Goal: Communication & Community: Participate in discussion

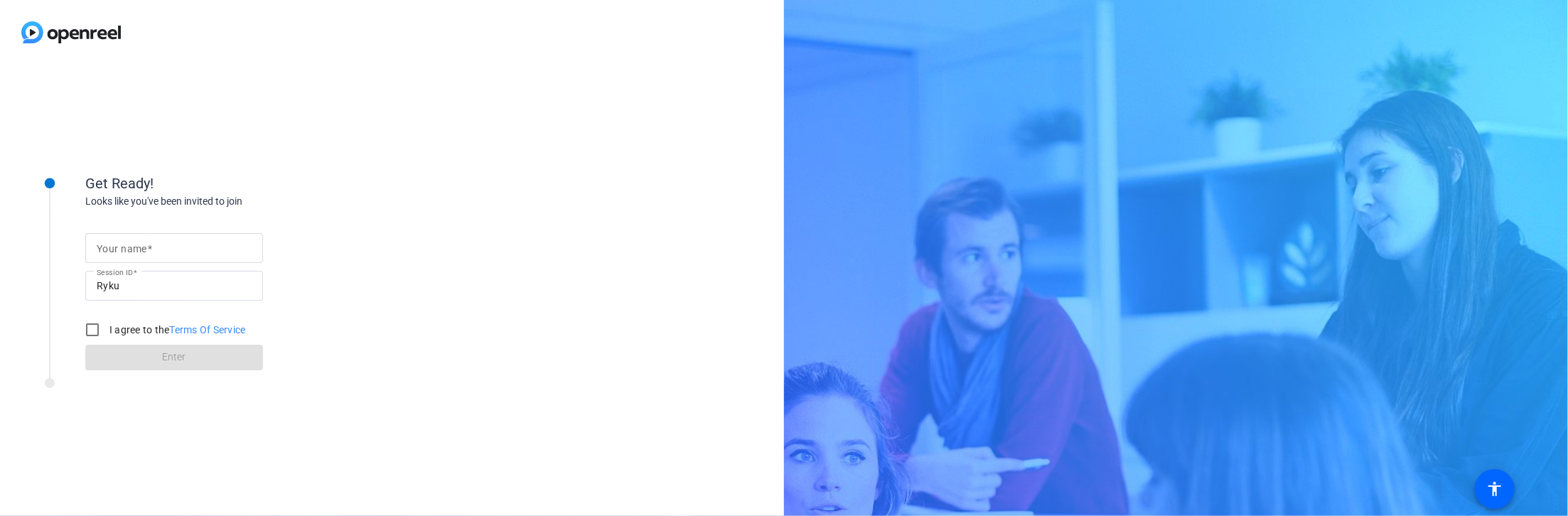
click at [165, 254] on input "Your name" at bounding box center [174, 248] width 155 height 17
type input "[PERSON_NAME]"
click at [86, 323] on input "I agree to the Terms Of Service" at bounding box center [92, 329] width 28 height 28
checkbox input "true"
click at [106, 346] on span at bounding box center [174, 357] width 178 height 34
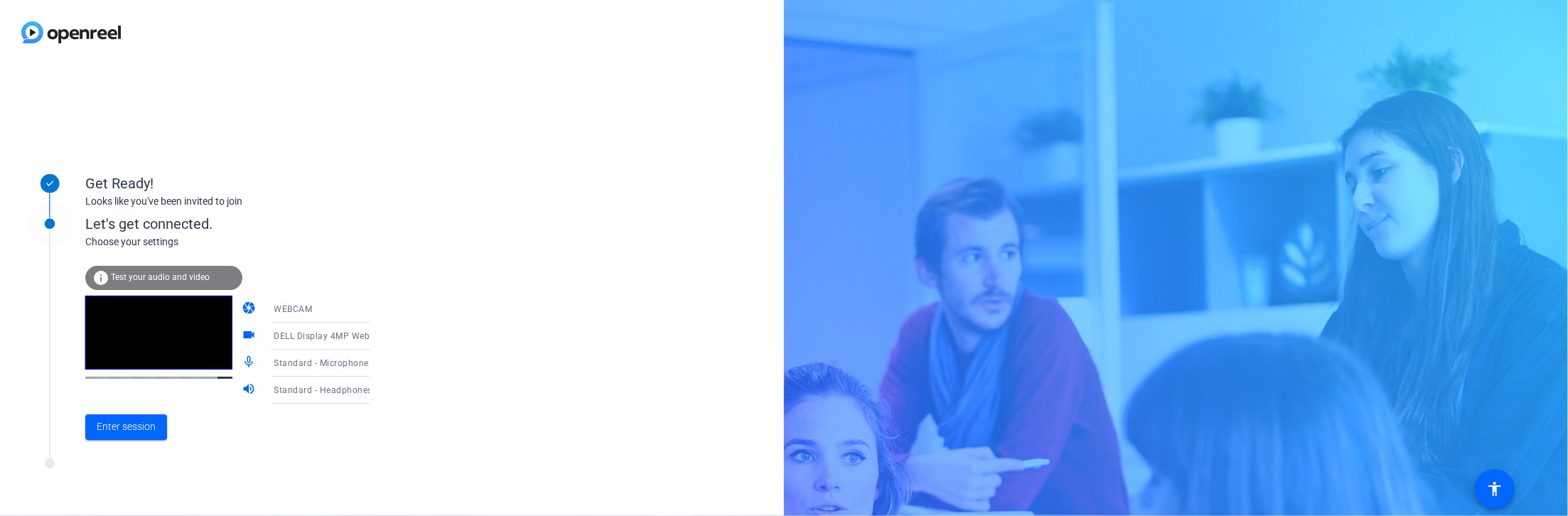
click at [375, 362] on icon at bounding box center [383, 363] width 17 height 17
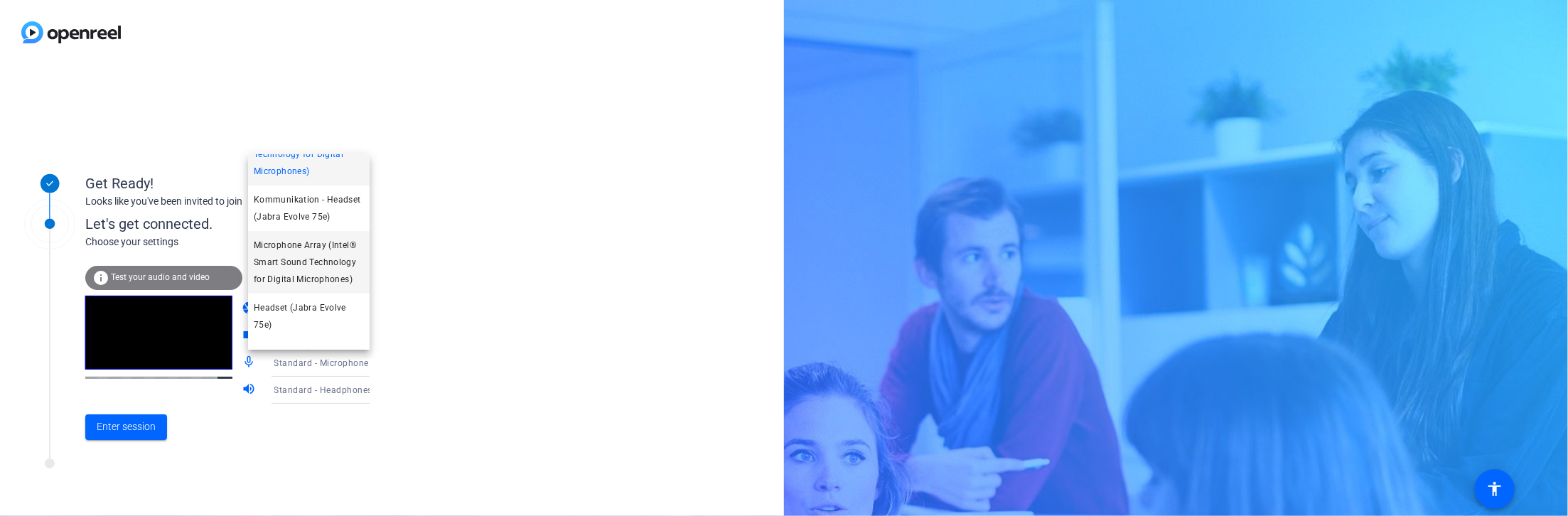
scroll to position [59, 0]
click at [313, 323] on span "Headset (Jabra Evolve 75e)" at bounding box center [309, 306] width 110 height 34
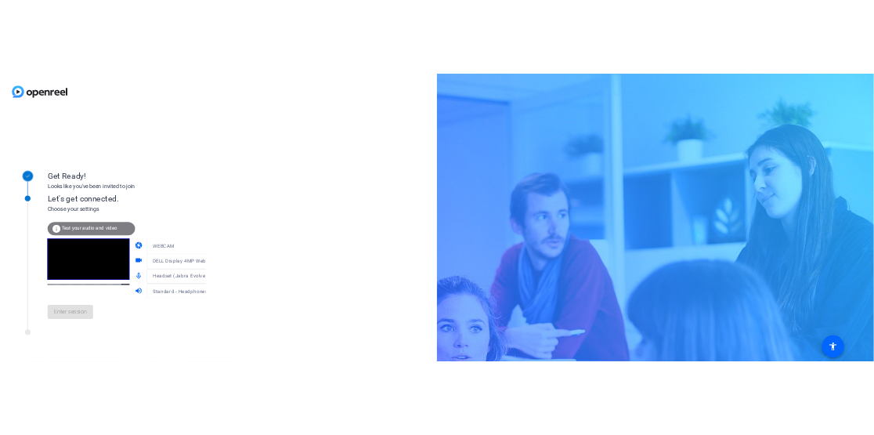
scroll to position [79, 0]
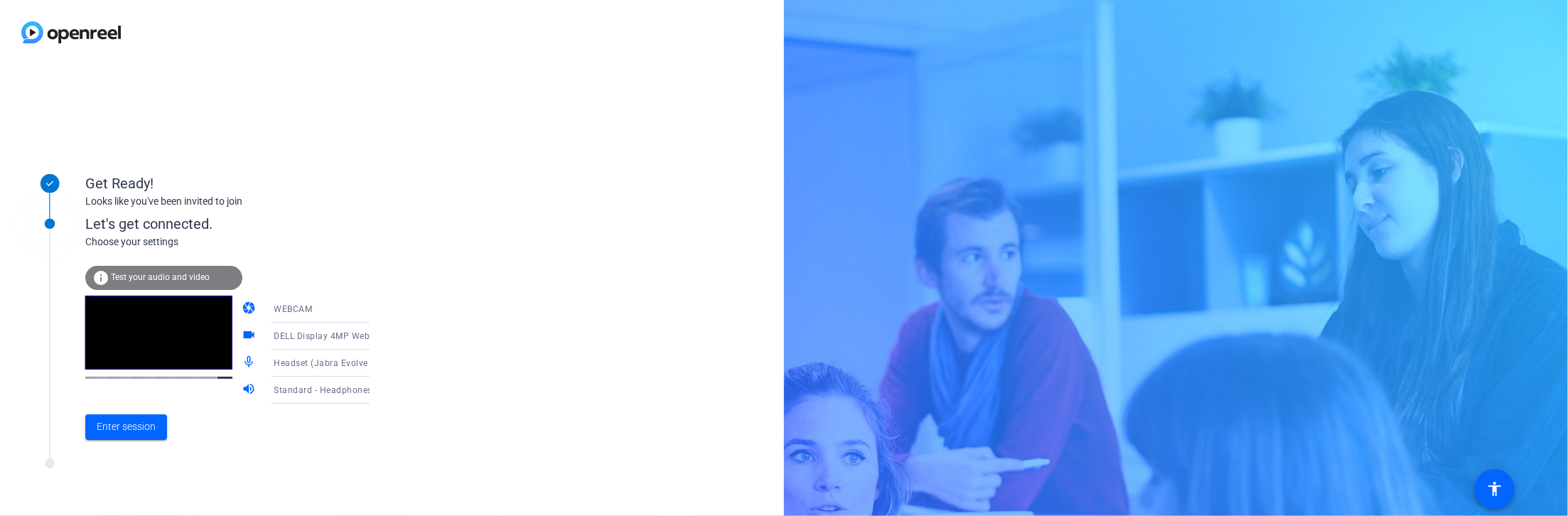
click at [375, 388] on icon at bounding box center [383, 390] width 17 height 17
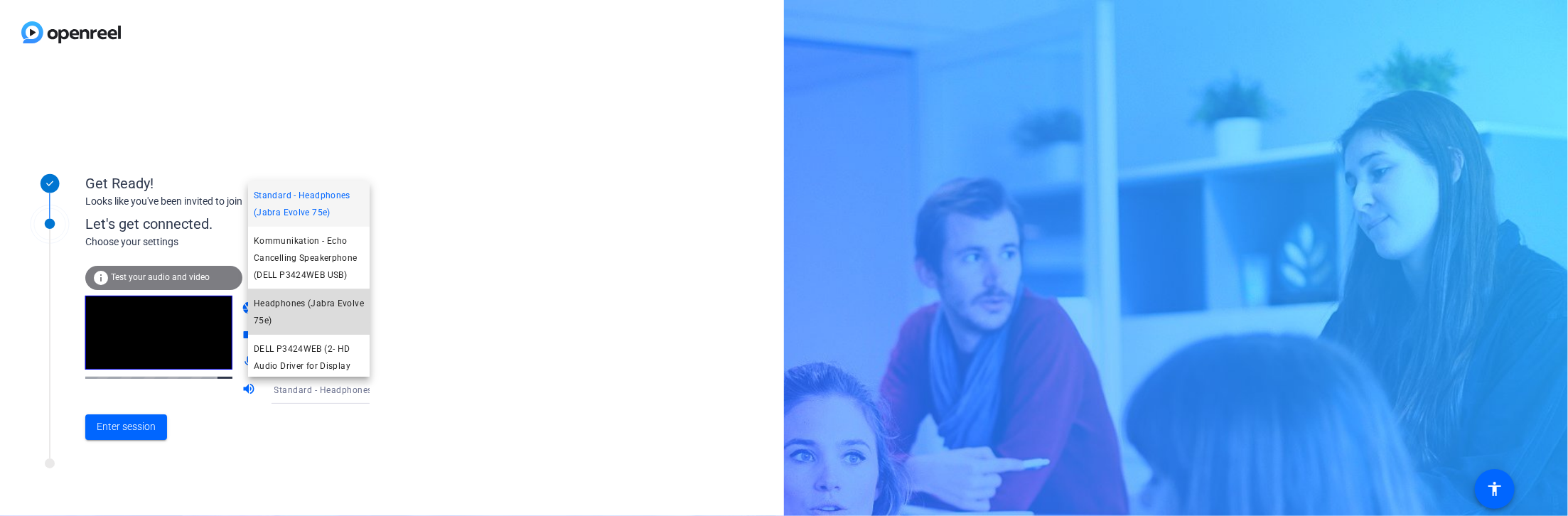
click at [313, 326] on span "Headphones (Jabra Evolve 75e)" at bounding box center [309, 312] width 110 height 34
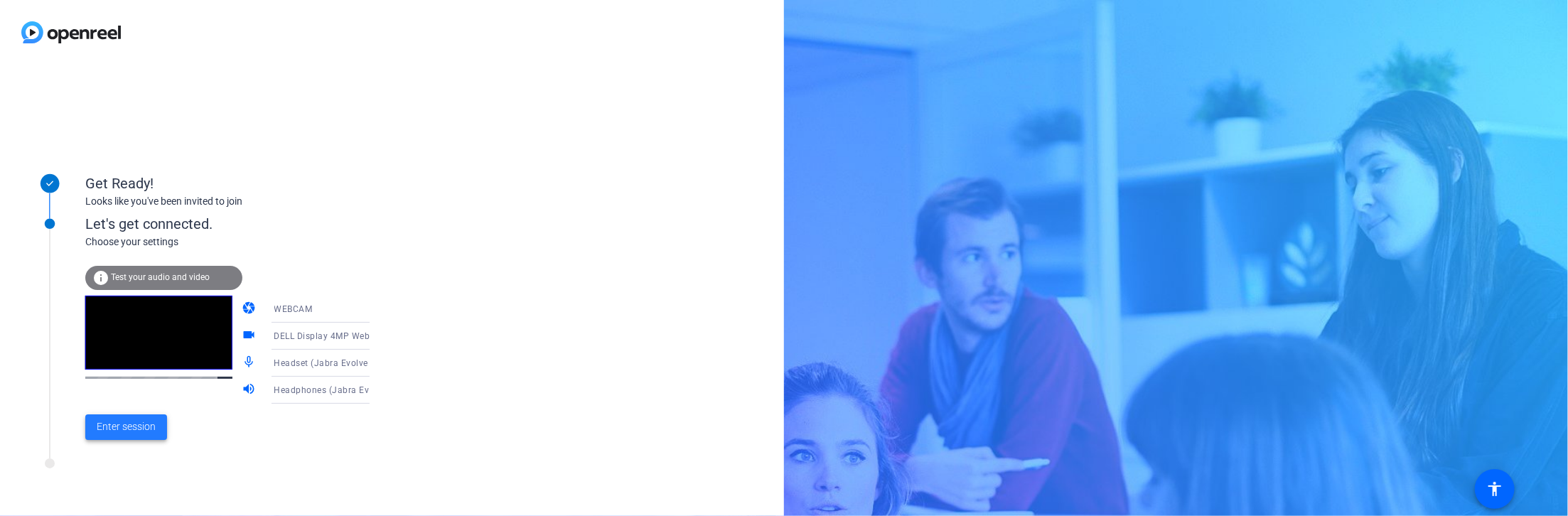
click at [122, 426] on span "Enter session" at bounding box center [126, 426] width 59 height 15
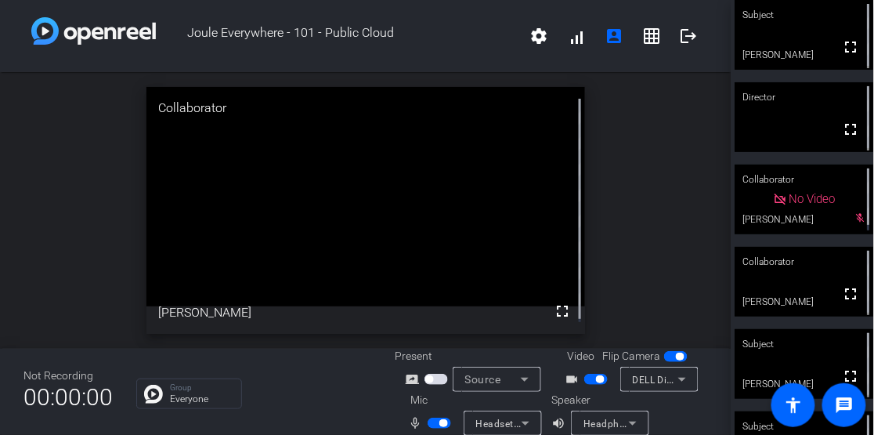
click at [596, 383] on span "button" at bounding box center [600, 379] width 8 height 8
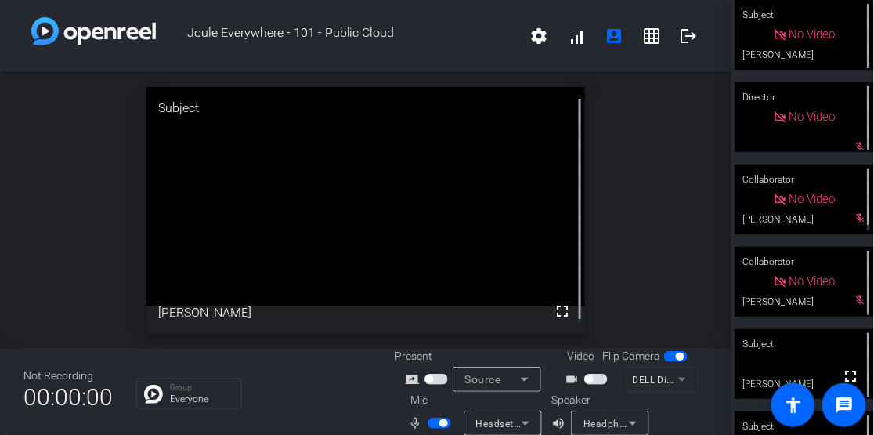
click at [585, 383] on span "button" at bounding box center [589, 379] width 8 height 8
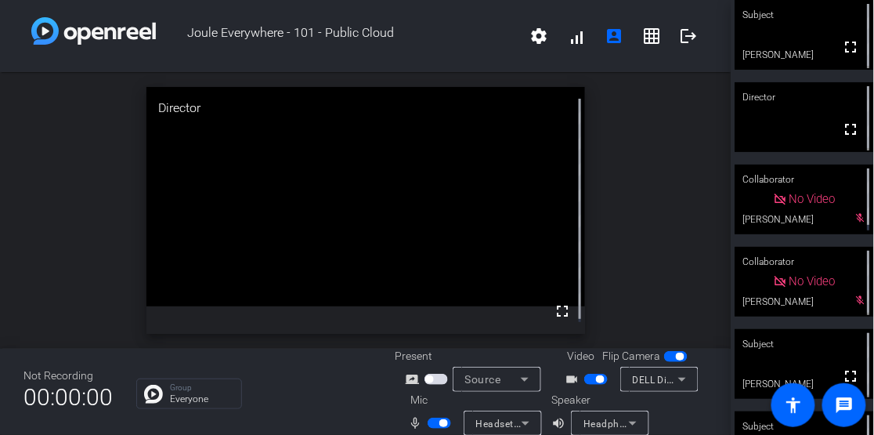
click at [596, 383] on span "button" at bounding box center [600, 379] width 8 height 8
click at [584, 385] on span "button" at bounding box center [595, 379] width 23 height 11
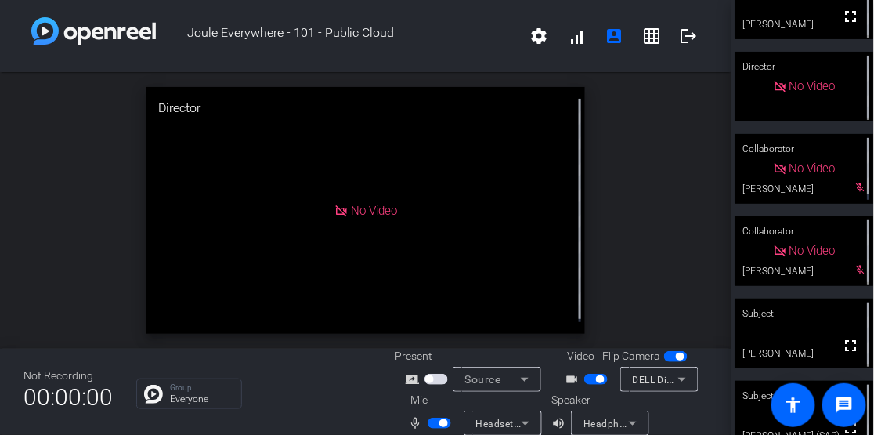
scroll to position [0, 0]
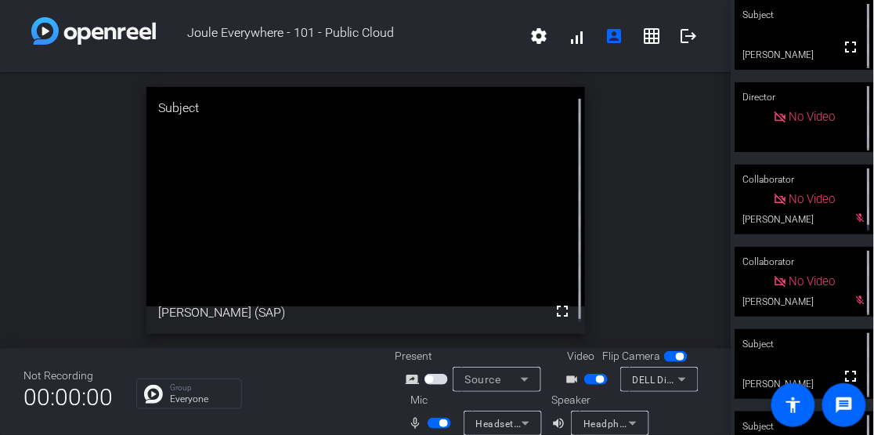
click at [596, 383] on span "button" at bounding box center [600, 379] width 8 height 8
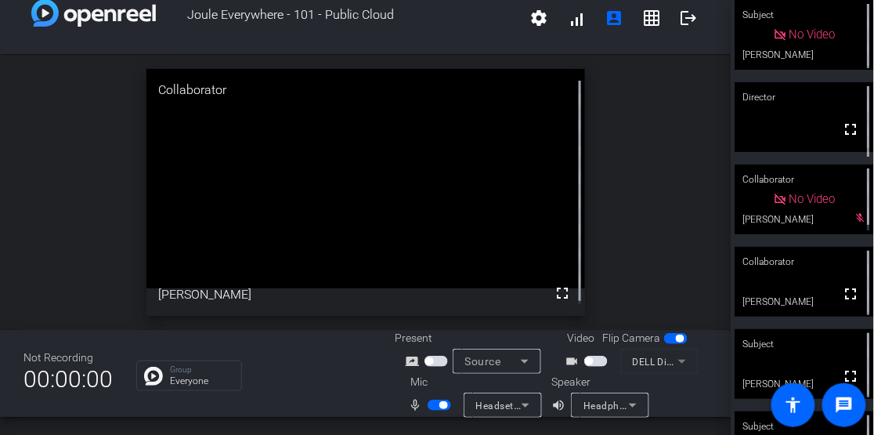
scroll to position [39, 0]
click at [585, 363] on span "button" at bounding box center [589, 361] width 8 height 8
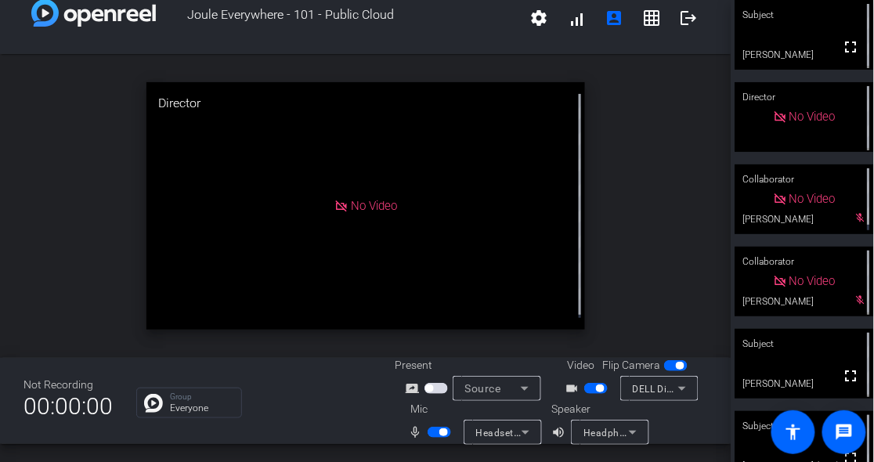
click at [596, 385] on span "button" at bounding box center [600, 389] width 8 height 8
click at [447, 429] on span "button" at bounding box center [439, 432] width 23 height 11
click at [438, 431] on span "button" at bounding box center [439, 432] width 23 height 11
click at [585, 385] on span "button" at bounding box center [589, 389] width 8 height 8
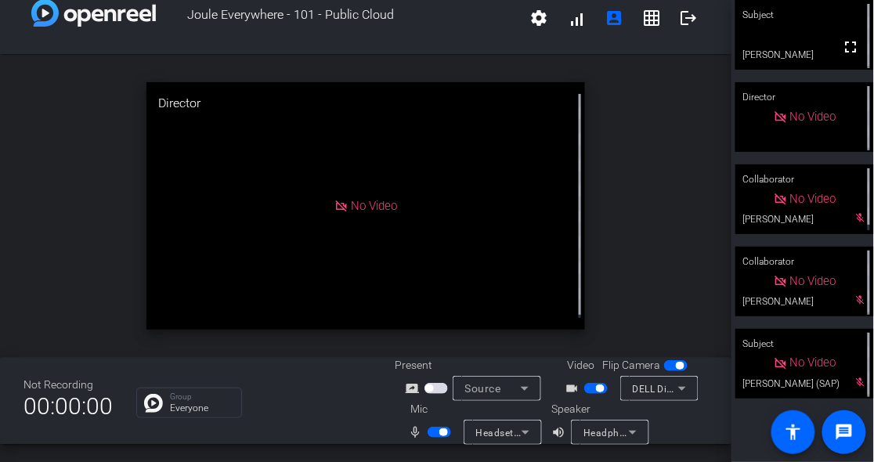
click at [440, 432] on span "button" at bounding box center [443, 432] width 8 height 8
click at [435, 420] on div "mic_none Headset (Jabra Evolve 75e)" at bounding box center [473, 432] width 157 height 25
click at [524, 431] on icon at bounding box center [525, 432] width 19 height 19
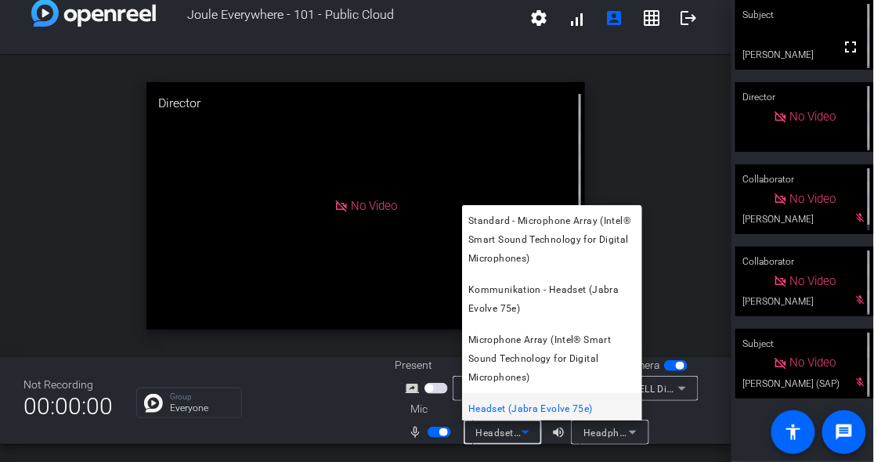
scroll to position [4, 0]
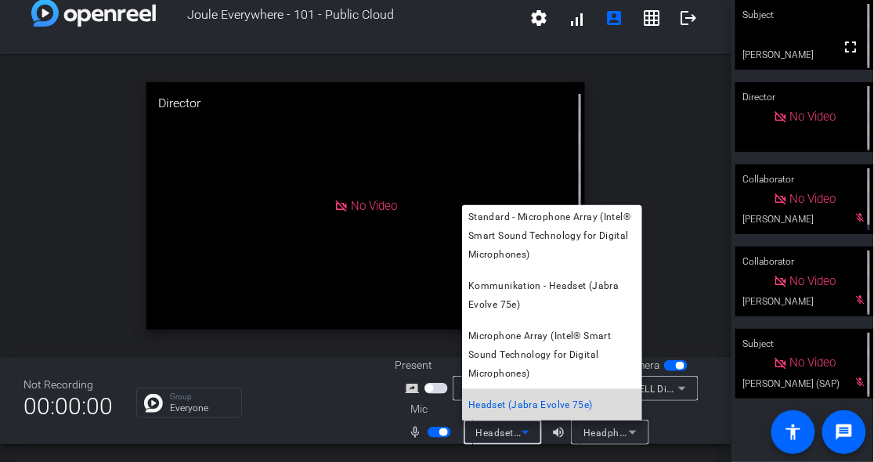
click at [558, 390] on mat-option "Headset (Jabra Evolve 75e)" at bounding box center [552, 404] width 180 height 31
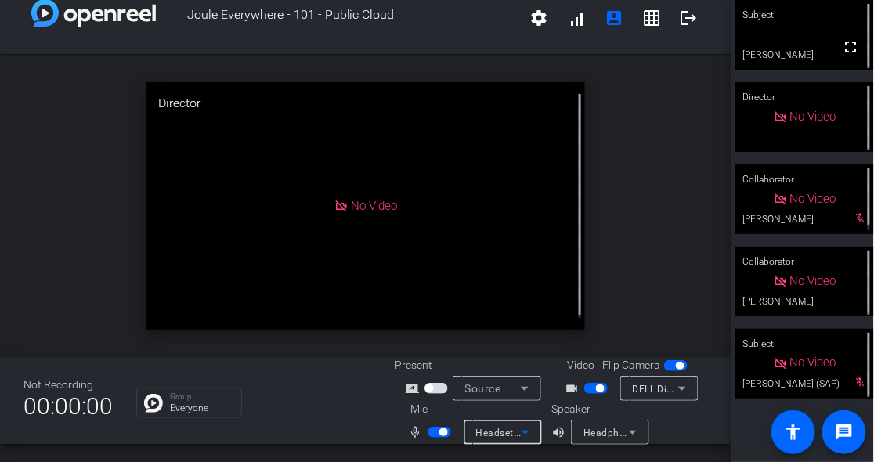
click at [628, 435] on icon at bounding box center [632, 432] width 19 height 19
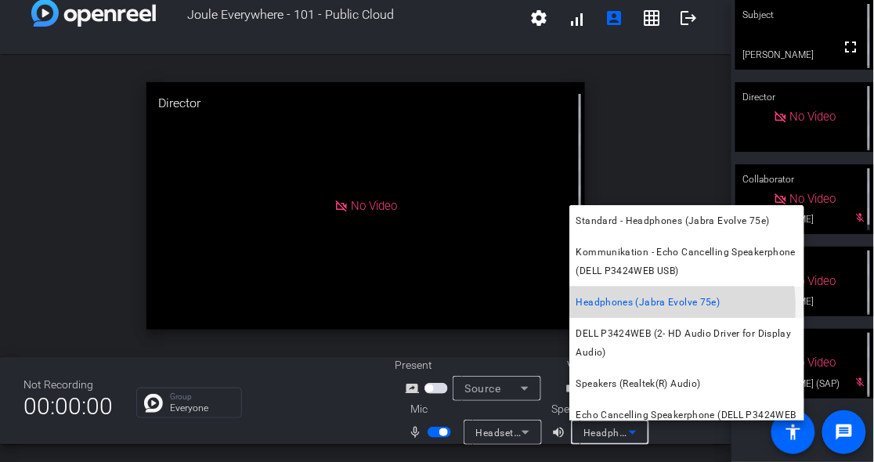
click at [639, 307] on span "Headphones (Jabra Evolve 75e)" at bounding box center [648, 302] width 144 height 19
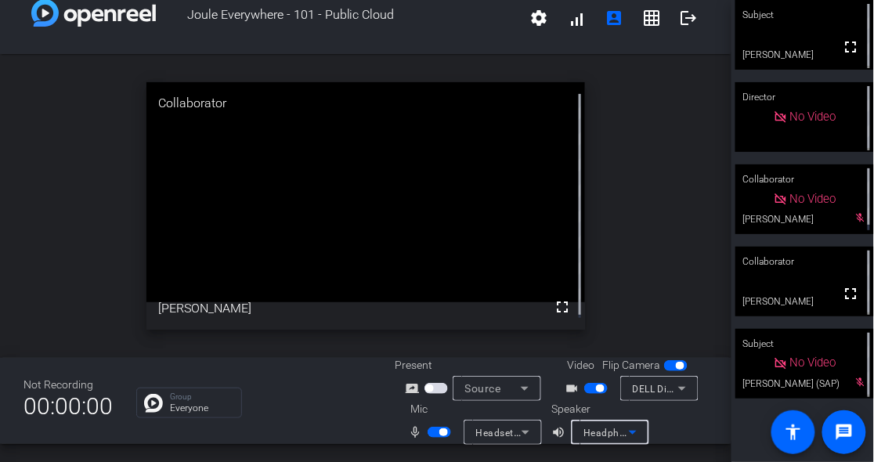
click at [434, 435] on span "button" at bounding box center [439, 432] width 23 height 11
click at [442, 435] on span "button" at bounding box center [439, 432] width 23 height 11
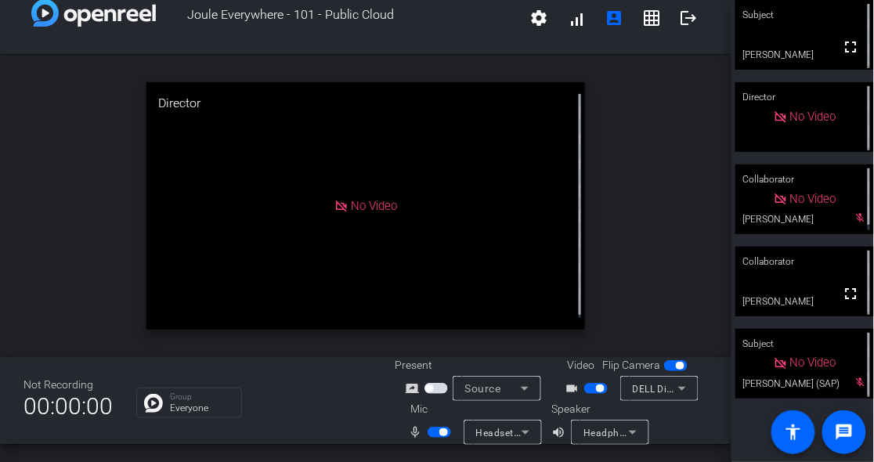
click at [524, 429] on icon at bounding box center [525, 432] width 19 height 19
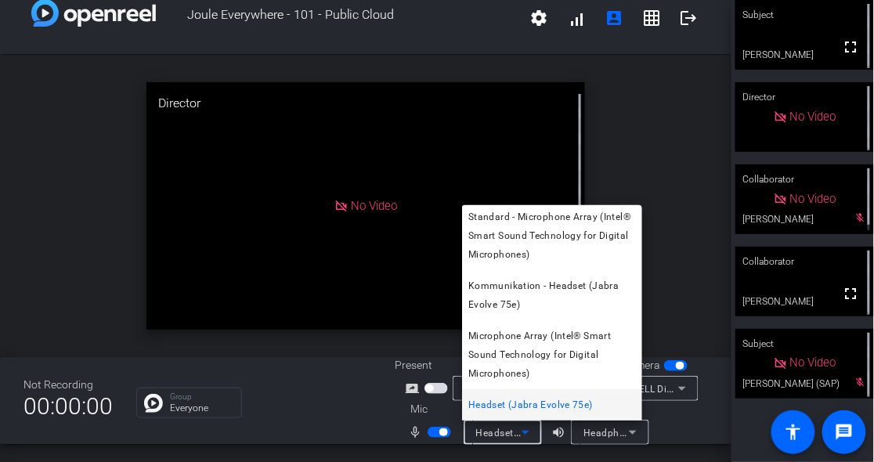
click at [681, 154] on div at bounding box center [437, 231] width 874 height 462
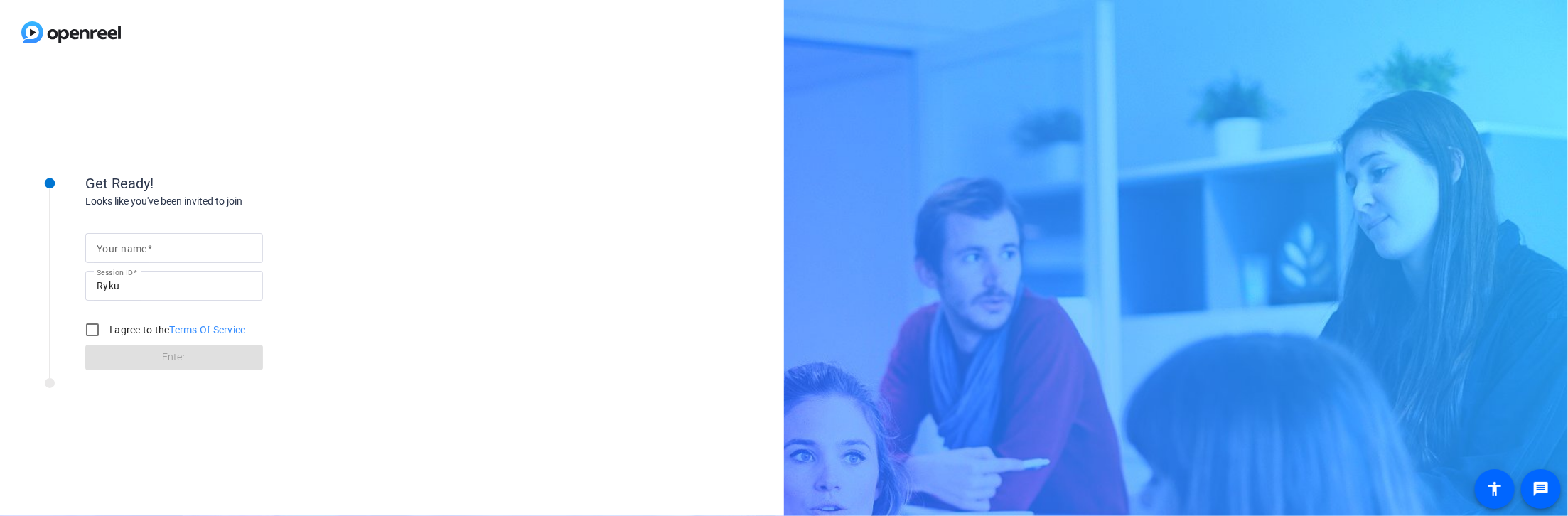
click at [181, 238] on div at bounding box center [174, 248] width 155 height 30
type input "[PERSON_NAME]"
click at [88, 328] on input "I agree to the Terms Of Service" at bounding box center [92, 329] width 28 height 28
checkbox input "true"
click at [110, 359] on span at bounding box center [174, 357] width 178 height 34
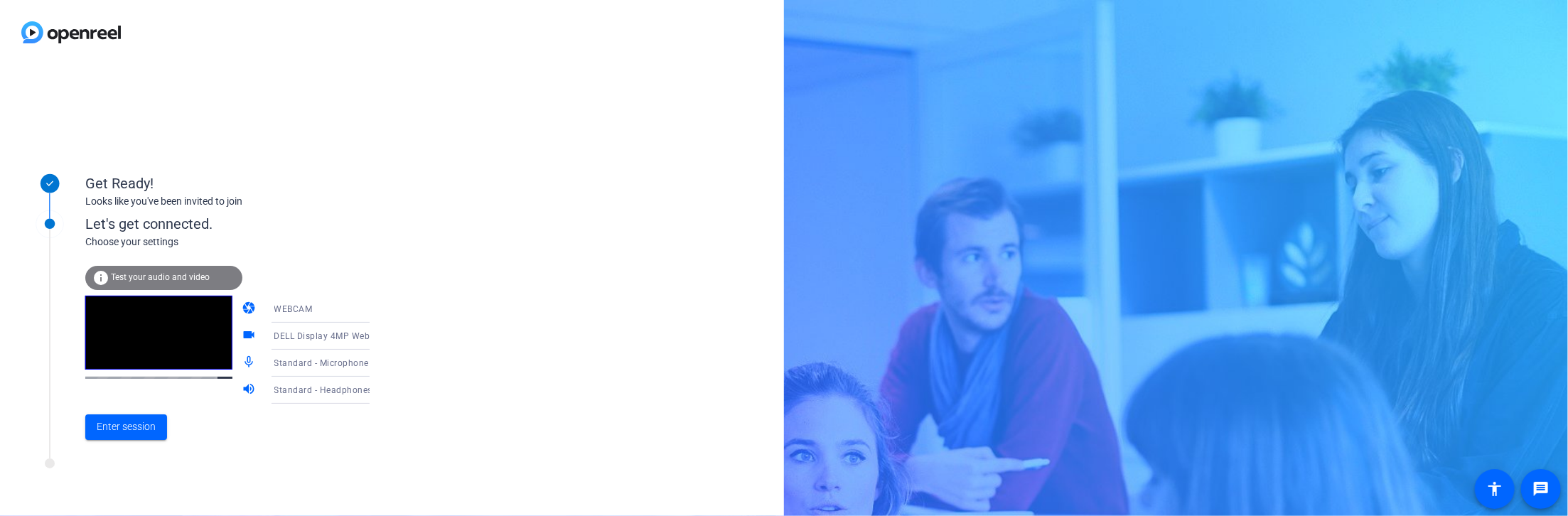
click at [375, 364] on icon at bounding box center [383, 363] width 17 height 17
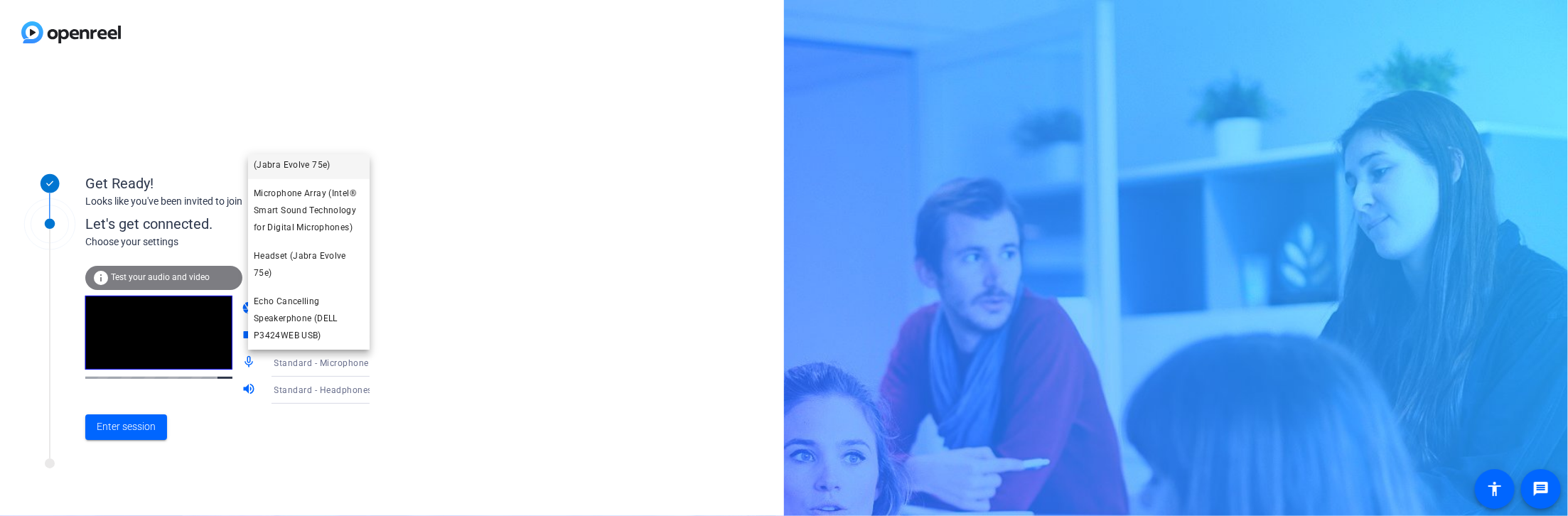
scroll to position [134, 0]
click at [305, 254] on span "Headset (Jabra Evolve 75e)" at bounding box center [309, 265] width 110 height 34
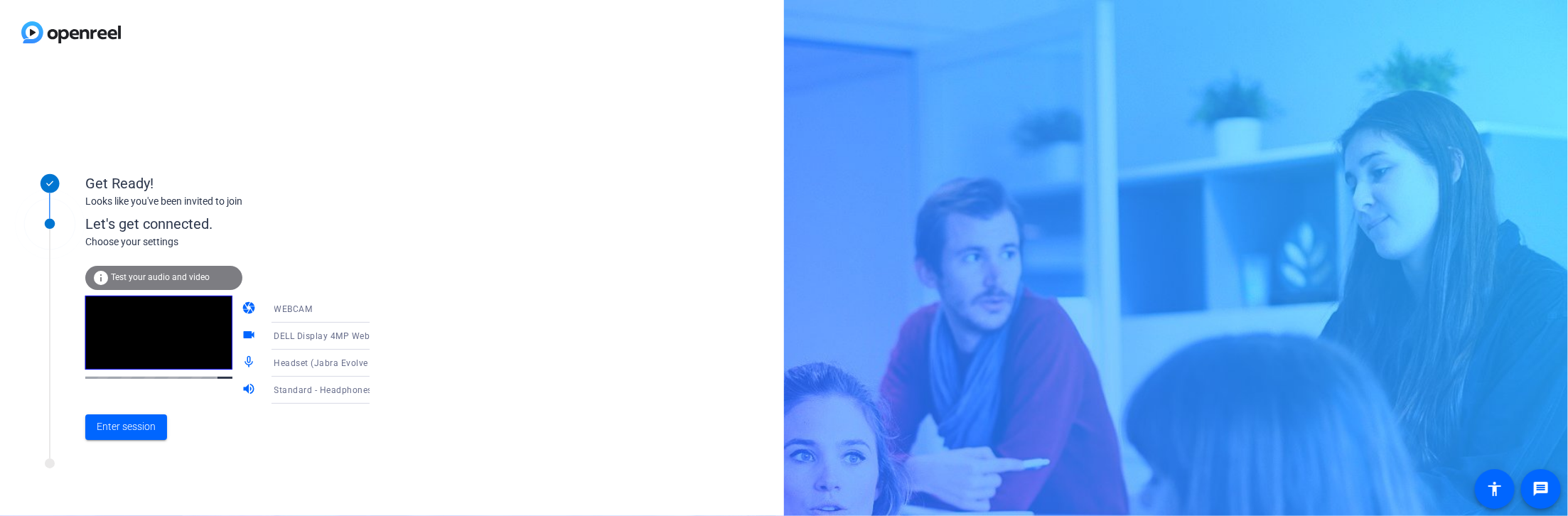
click at [375, 394] on icon at bounding box center [383, 390] width 17 height 17
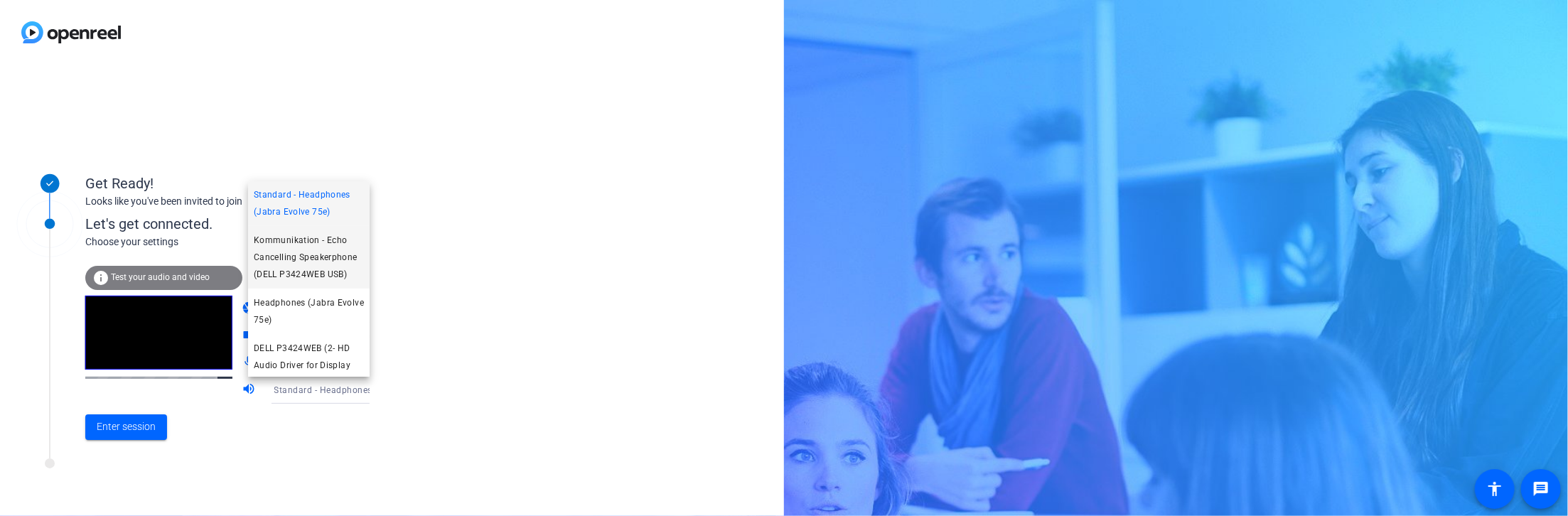
scroll to position [0, 0]
click at [309, 328] on span "Headphones (Jabra Evolve 75e)" at bounding box center [309, 312] width 110 height 34
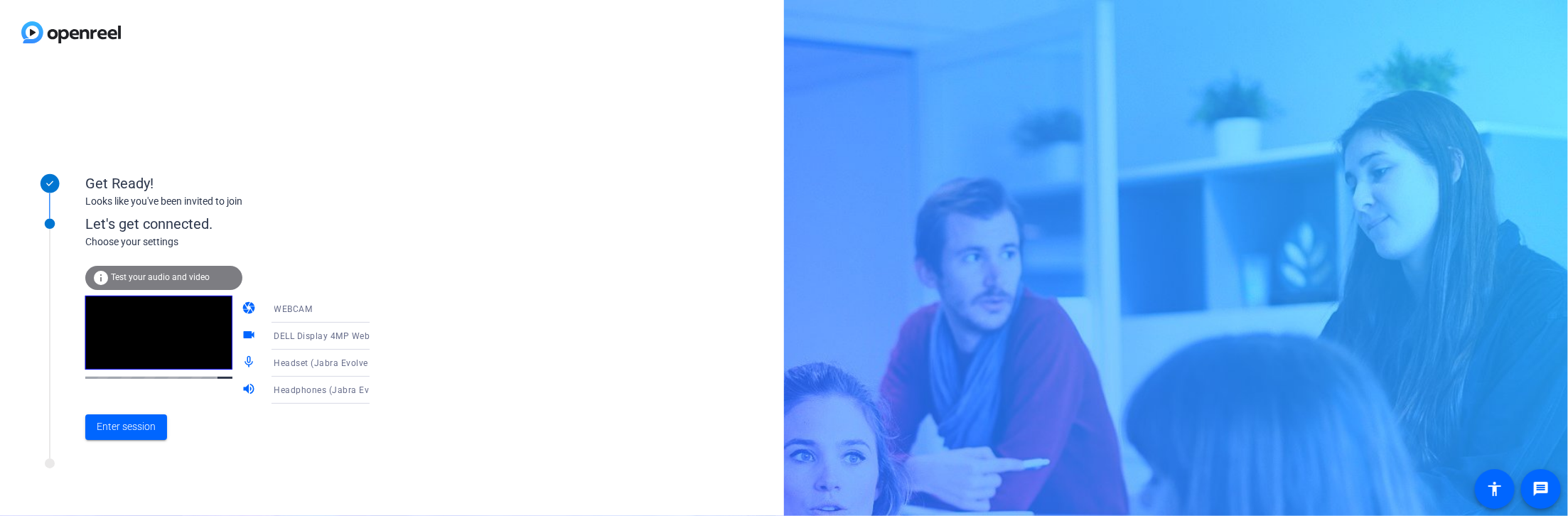
click at [84, 427] on div at bounding box center [50, 319] width 71 height 262
click at [121, 429] on span "Enter session" at bounding box center [126, 426] width 59 height 15
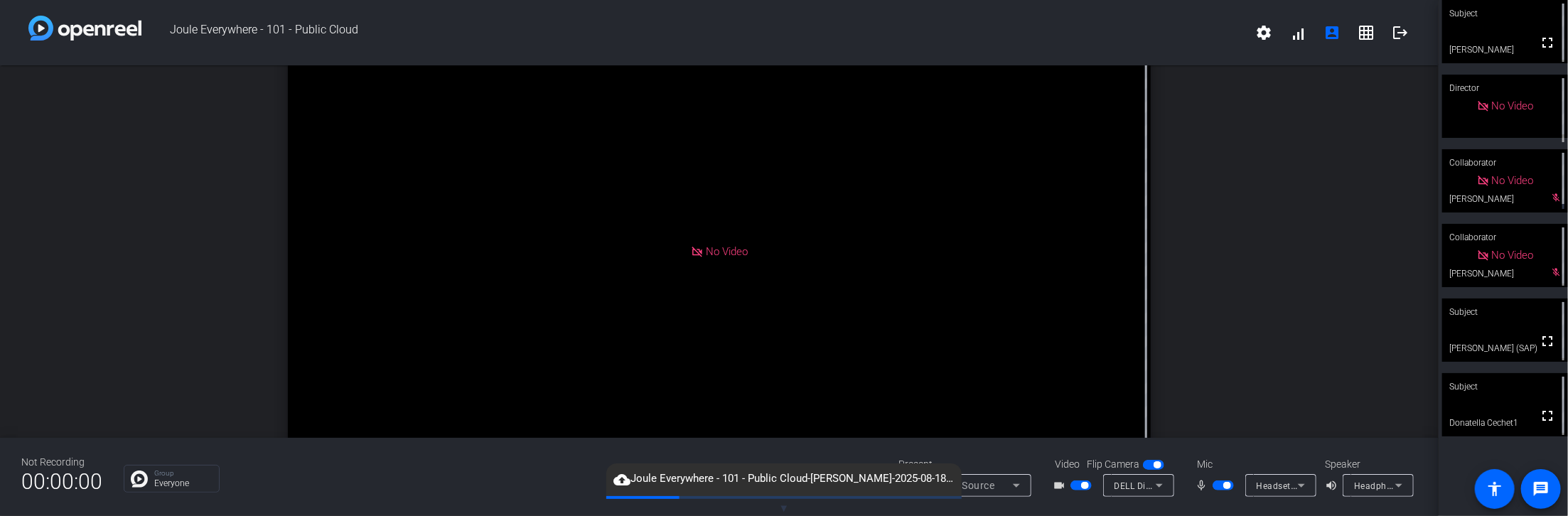
click at [802, 149] on div "No Video" at bounding box center [719, 250] width 863 height 485
